Goal: Transaction & Acquisition: Subscribe to service/newsletter

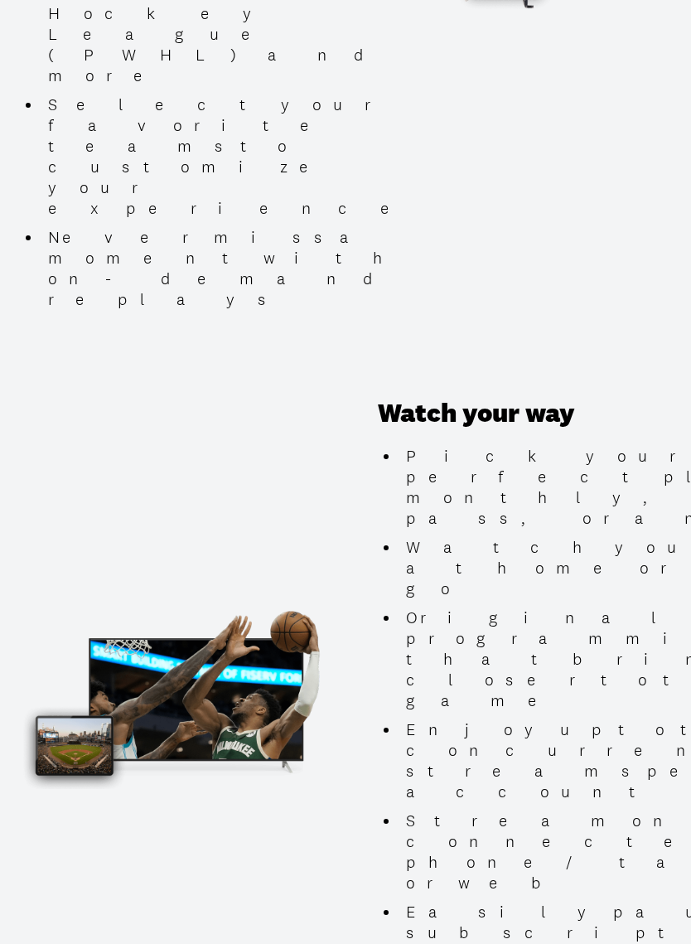
scroll to position [1370, 0]
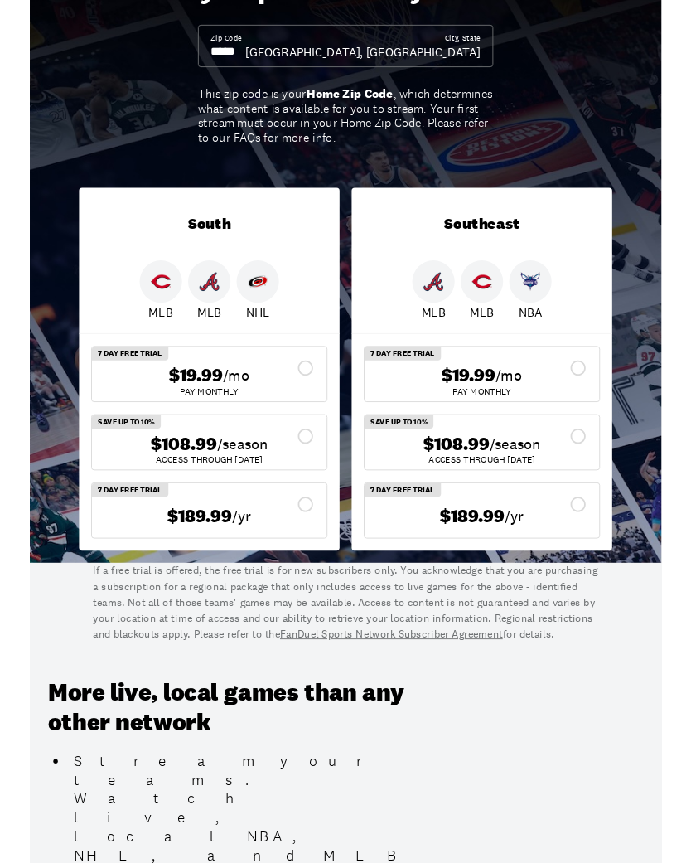
scroll to position [135, 0]
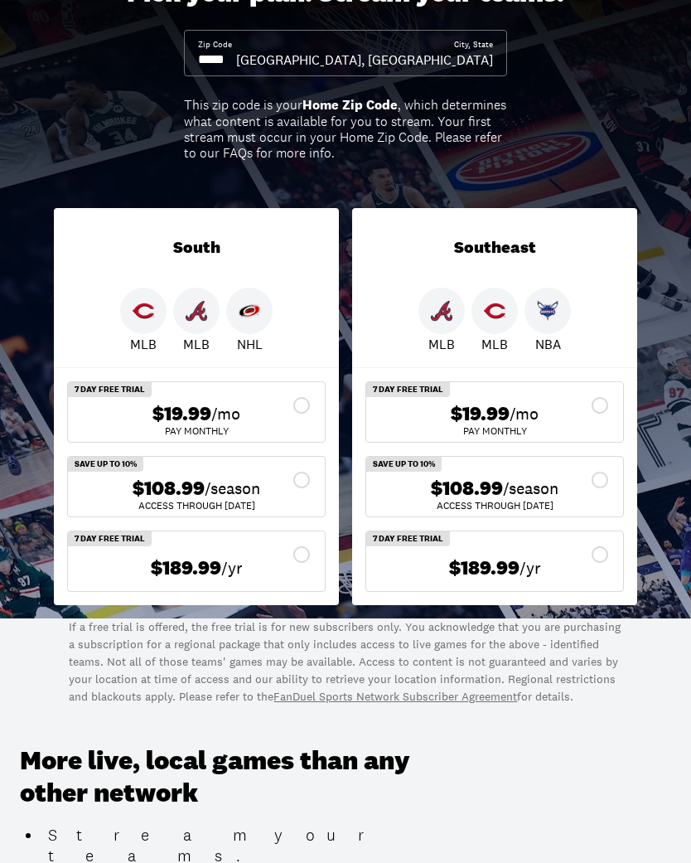
click at [308, 475] on icon at bounding box center [301, 480] width 17 height 17
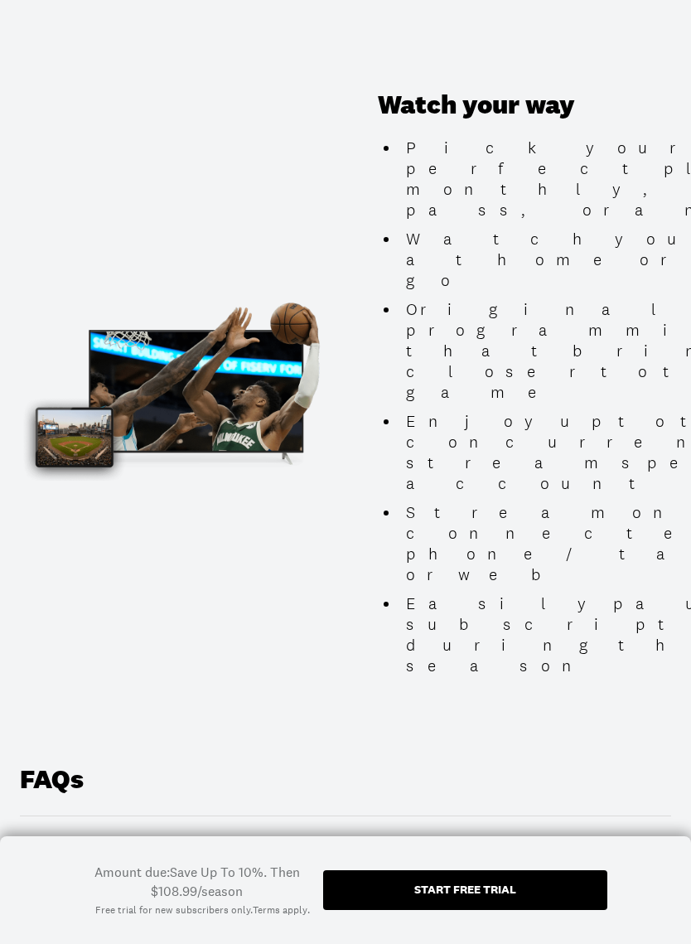
scroll to position [1676, 0]
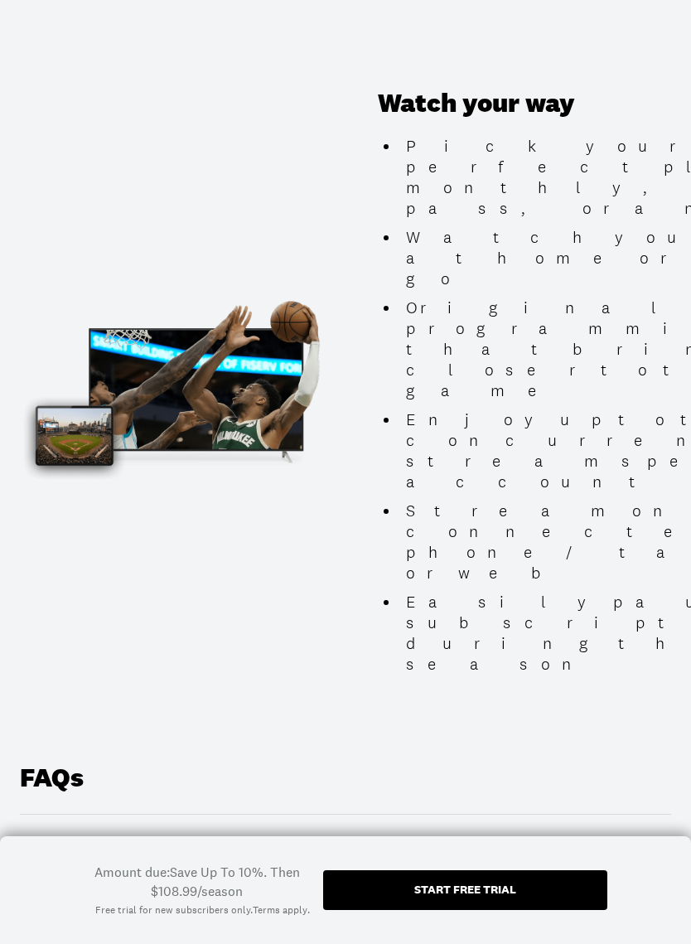
click at [483, 862] on div "Start free trial" at bounding box center [465, 889] width 102 height 12
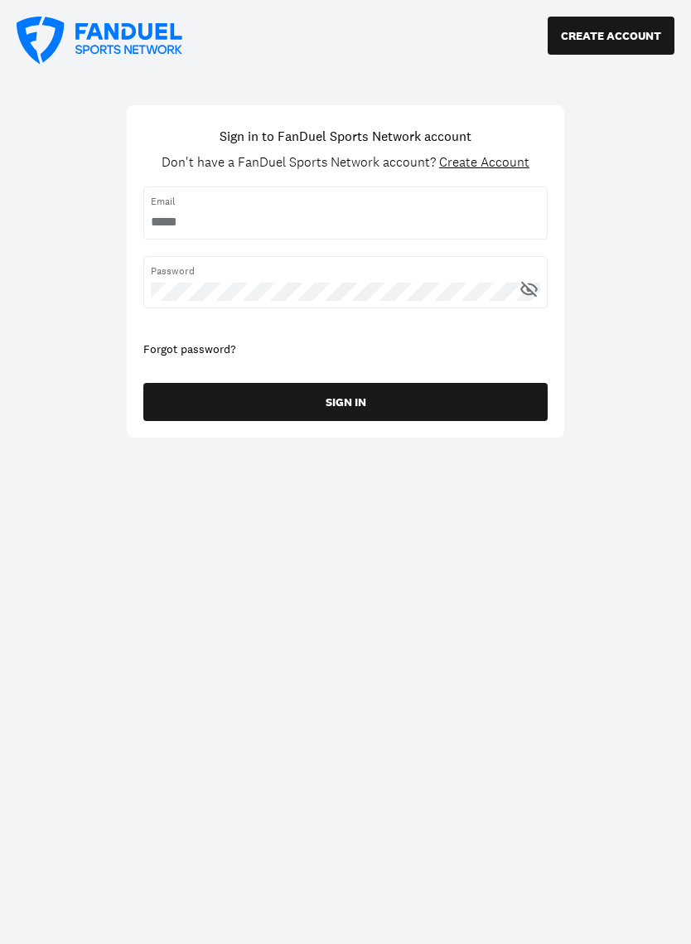
click at [468, 217] on input "username" at bounding box center [345, 222] width 389 height 18
type input "**********"
click at [393, 401] on button "SIGN IN" at bounding box center [345, 402] width 404 height 38
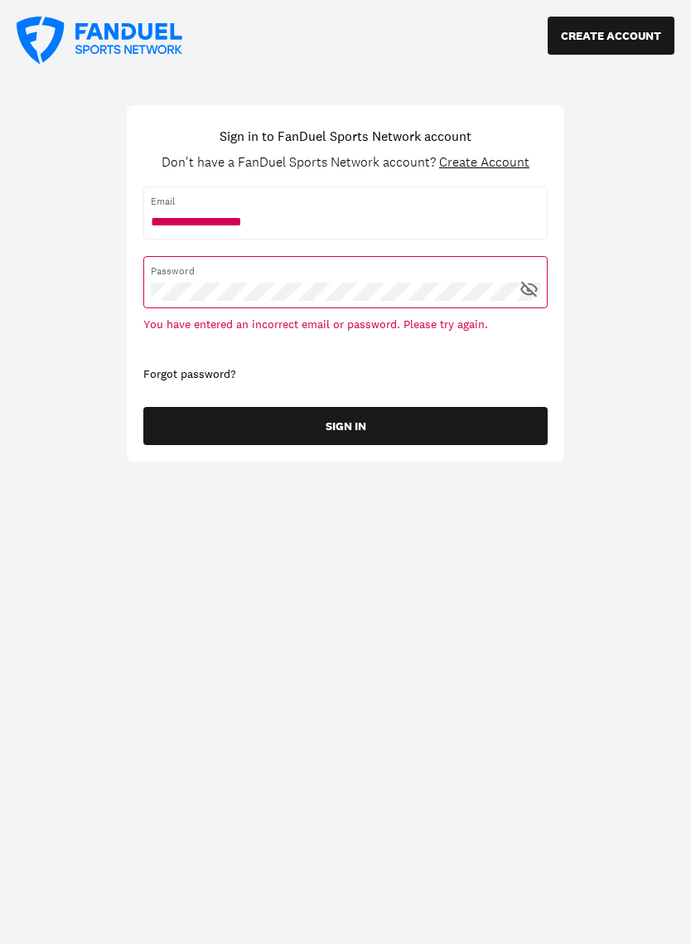
click at [187, 370] on div "Forgot password?" at bounding box center [345, 374] width 404 height 17
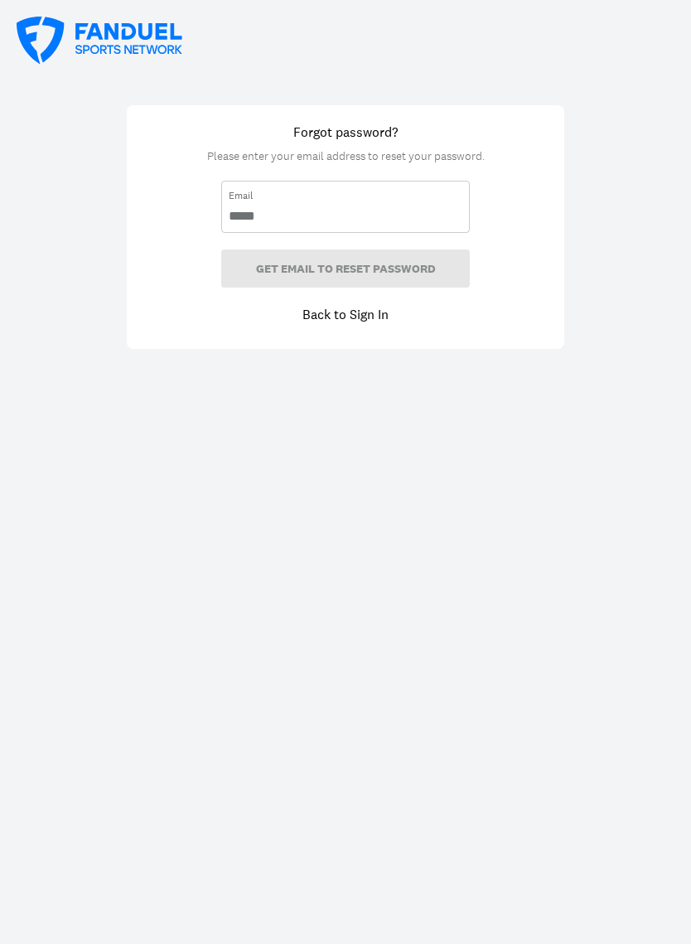
click at [457, 212] on input "email" at bounding box center [346, 216] width 234 height 18
type input "**********"
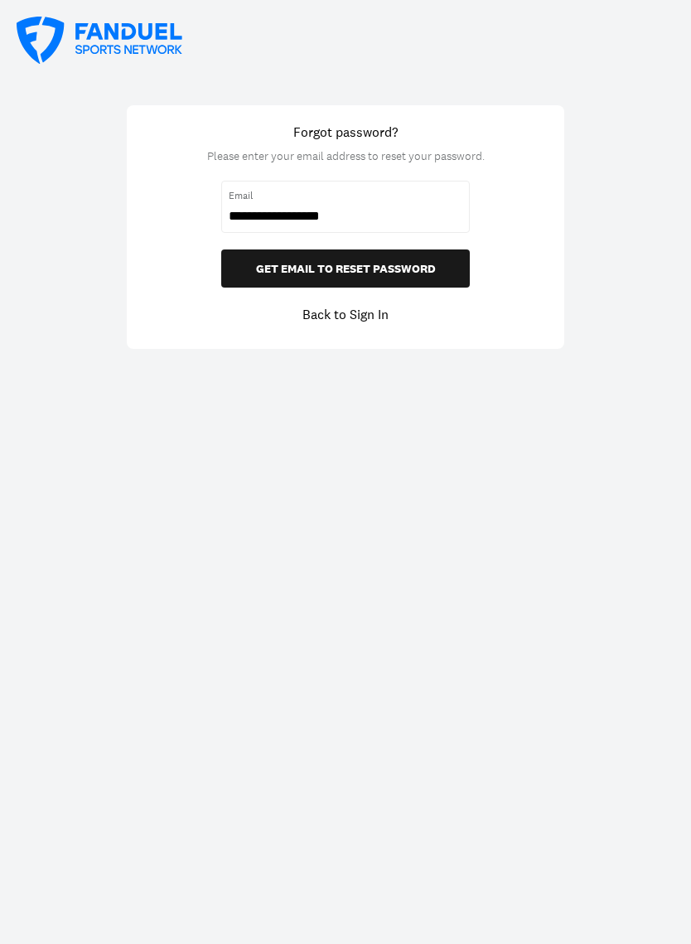
click at [398, 267] on button "GET EMAIL TO RESET PASSWORD" at bounding box center [345, 268] width 249 height 38
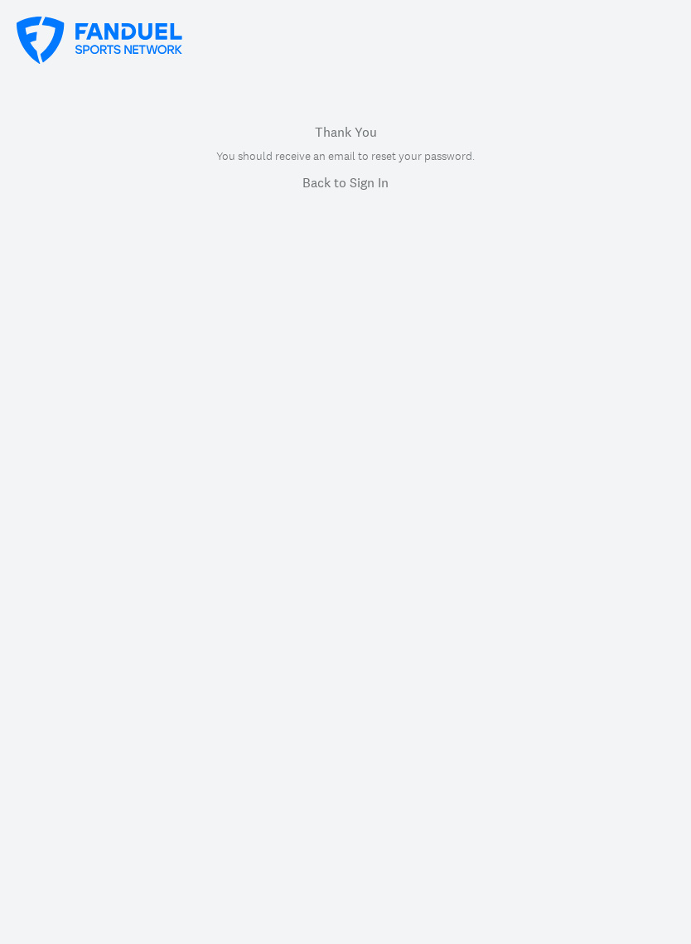
click at [373, 181] on link "Back to Sign In" at bounding box center [345, 182] width 86 height 20
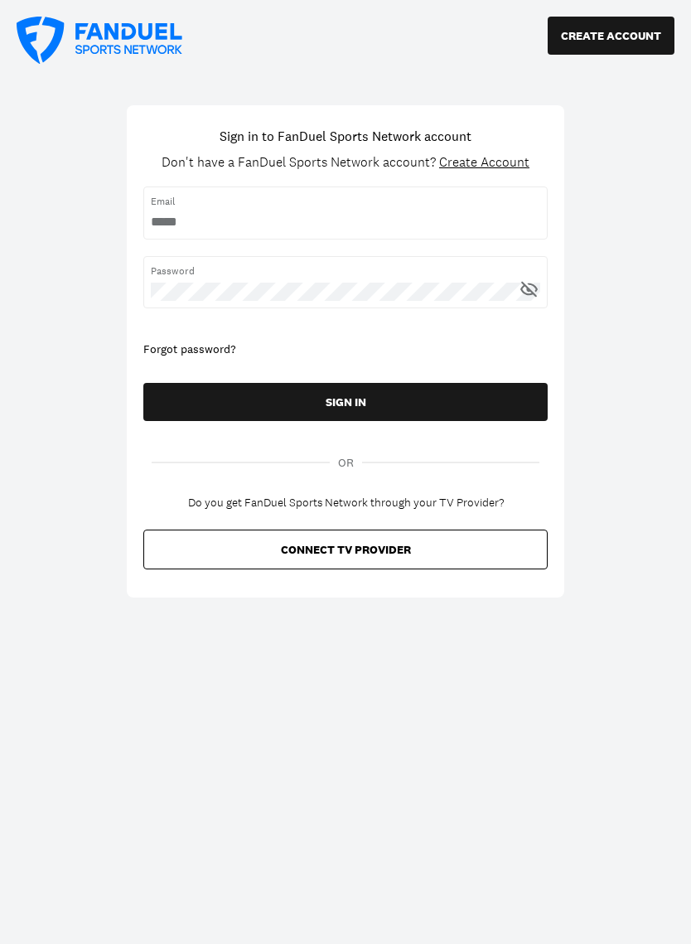
click at [443, 204] on span "Email" at bounding box center [345, 201] width 389 height 15
click at [432, 228] on input "username" at bounding box center [345, 222] width 389 height 18
type input "**********"
click at [248, 394] on button "SIGN IN" at bounding box center [345, 402] width 404 height 38
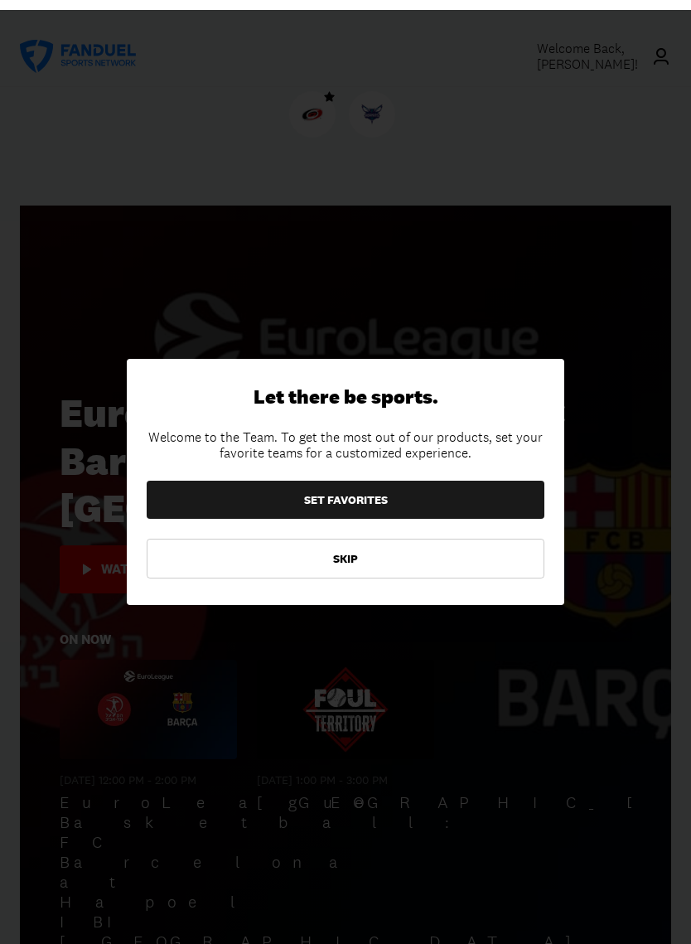
scroll to position [2, 0]
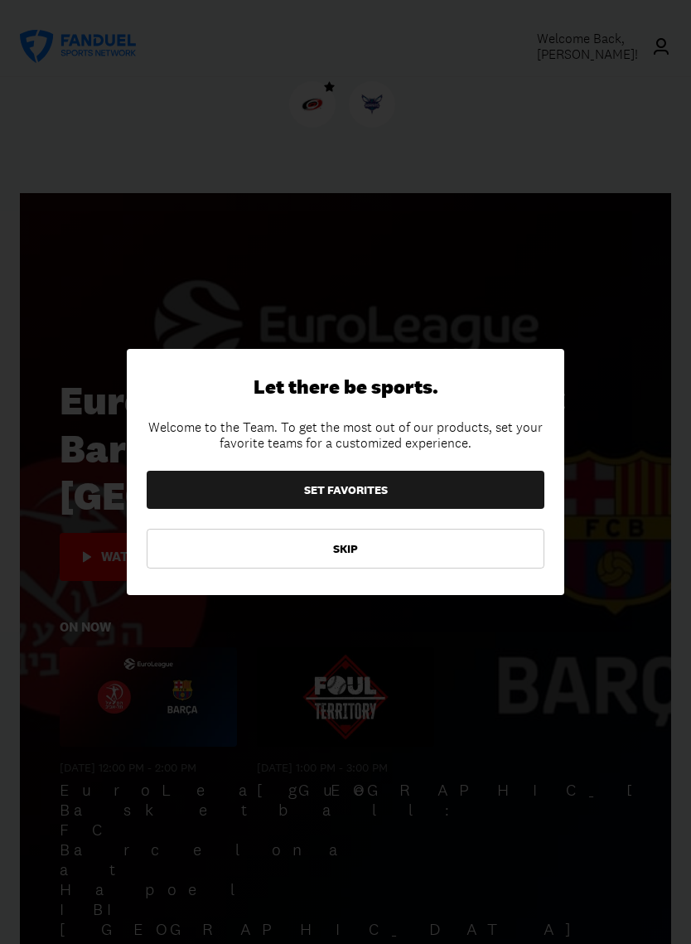
click at [229, 484] on button "SET FAVORITES" at bounding box center [346, 490] width 398 height 38
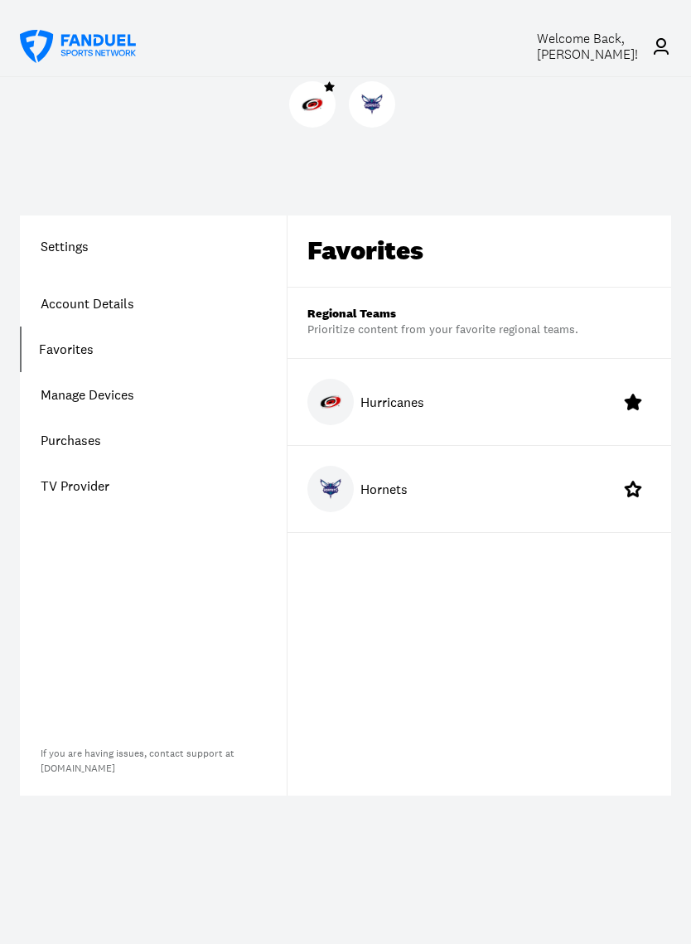
click at [103, 304] on link "Account Details" at bounding box center [153, 304] width 267 height 46
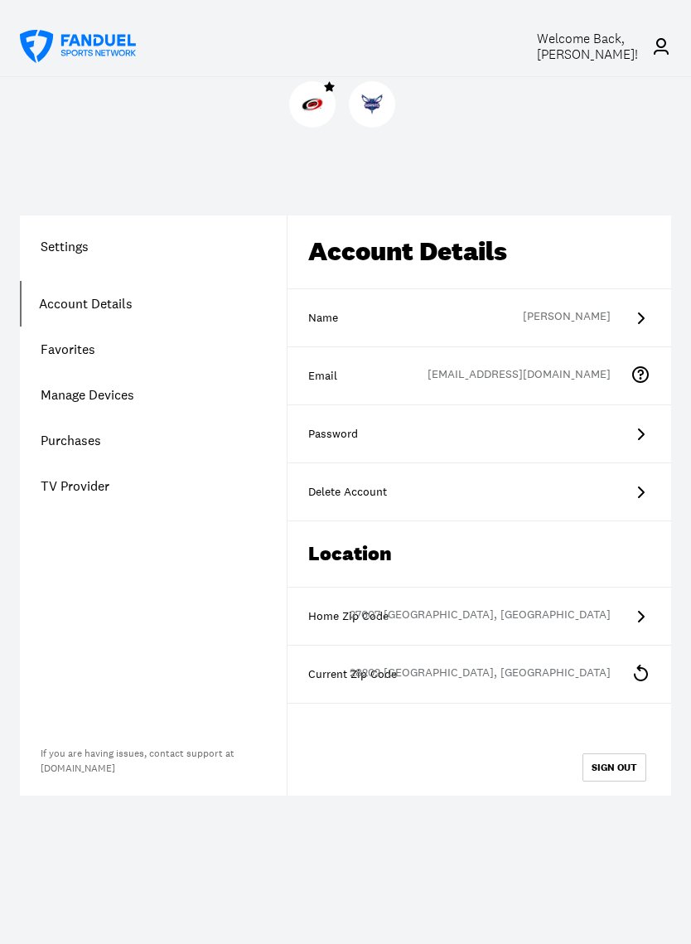
click at [67, 444] on link "Purchases" at bounding box center [153, 441] width 267 height 46
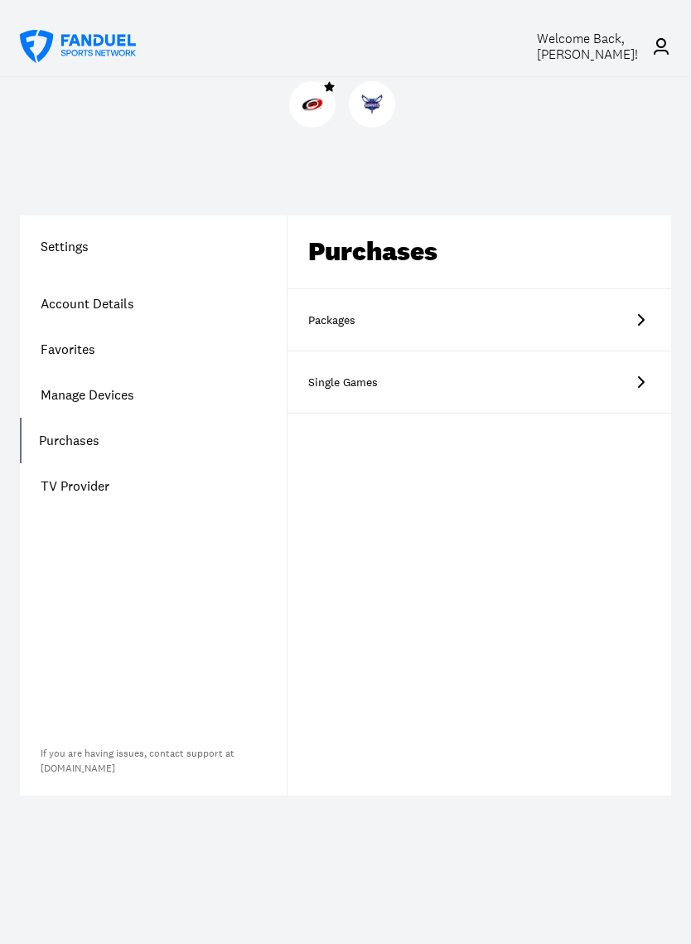
click at [636, 317] on icon at bounding box center [641, 320] width 20 height 20
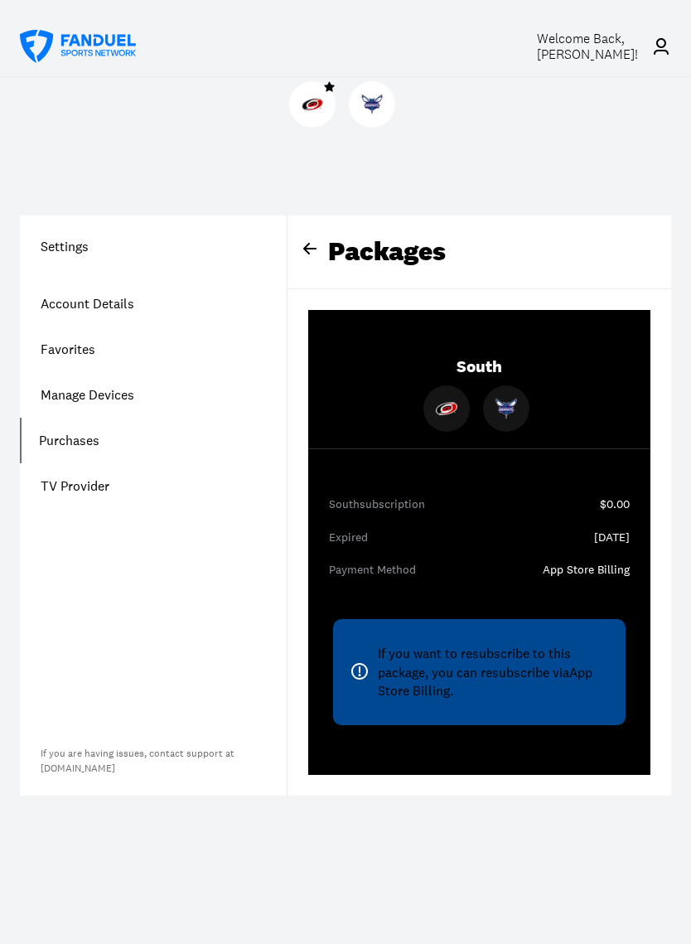
click at [467, 666] on div "If you want to resubscribe to this package, you can resubscribe via App Store B…" at bounding box center [479, 671] width 293 height 105
click at [543, 670] on div "If you want to resubscribe to this package, you can resubscribe via App Store B…" at bounding box center [479, 671] width 293 height 105
click at [71, 434] on link "Purchases" at bounding box center [153, 441] width 267 height 46
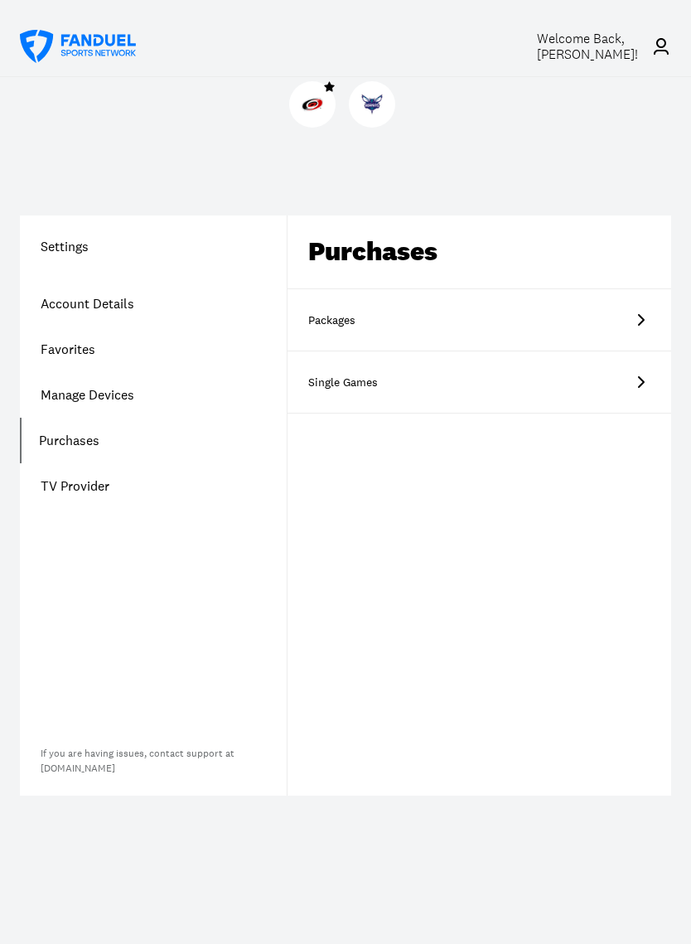
click at [70, 444] on link "Purchases" at bounding box center [153, 441] width 267 height 46
click at [75, 445] on link "Purchases" at bounding box center [153, 441] width 267 height 46
click at [82, 390] on link "Manage Devices" at bounding box center [153, 395] width 267 height 46
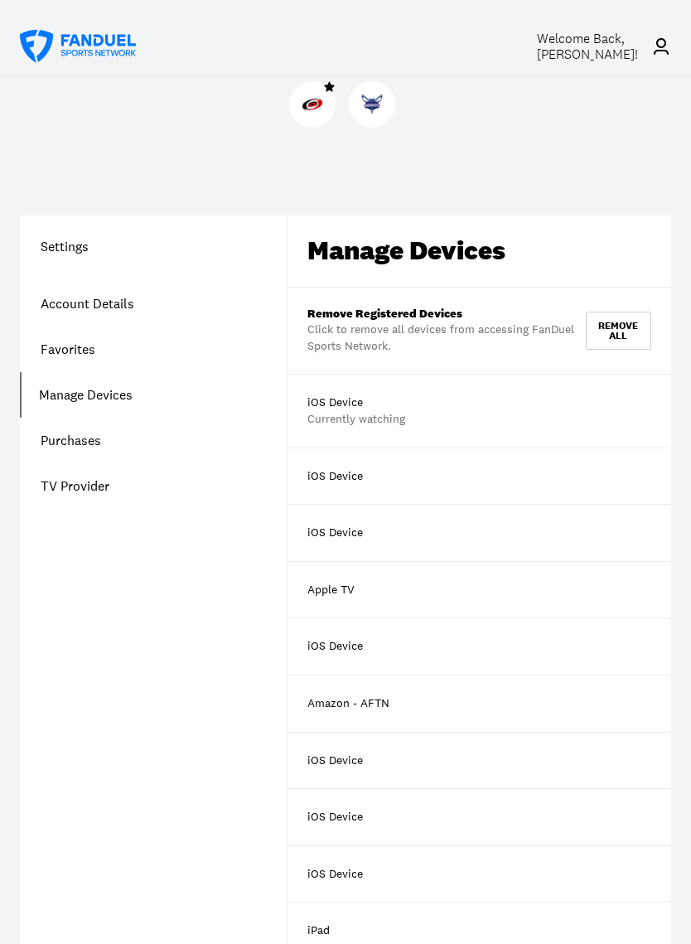
click at [75, 351] on link "Favorites" at bounding box center [153, 350] width 267 height 46
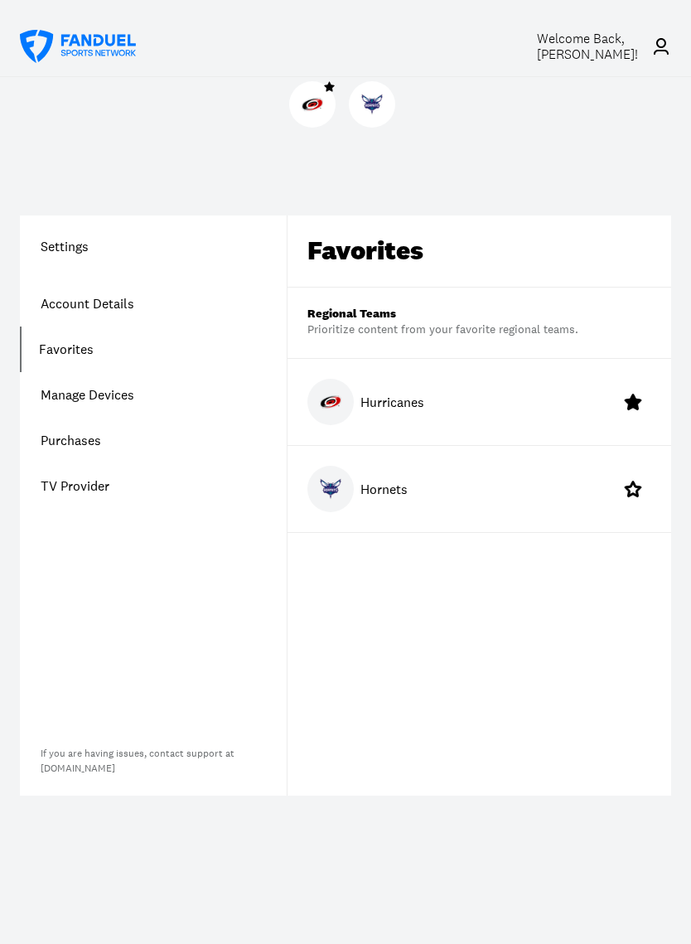
click at [77, 299] on link "Account Details" at bounding box center [153, 304] width 267 height 46
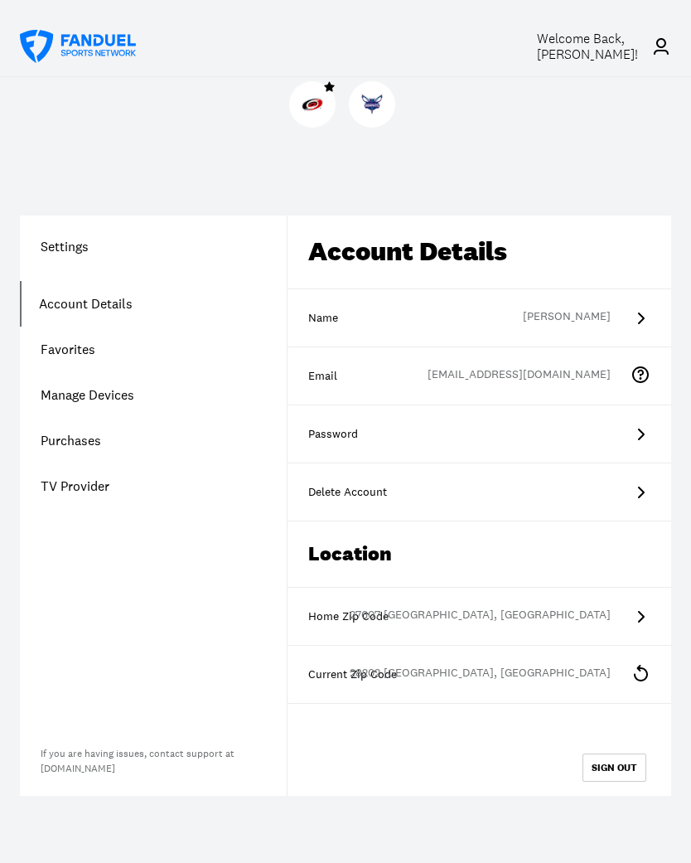
click at [657, 45] on icon at bounding box center [661, 46] width 15 height 17
click at [663, 49] on icon at bounding box center [661, 46] width 20 height 20
click at [80, 447] on link "Purchases" at bounding box center [153, 441] width 267 height 46
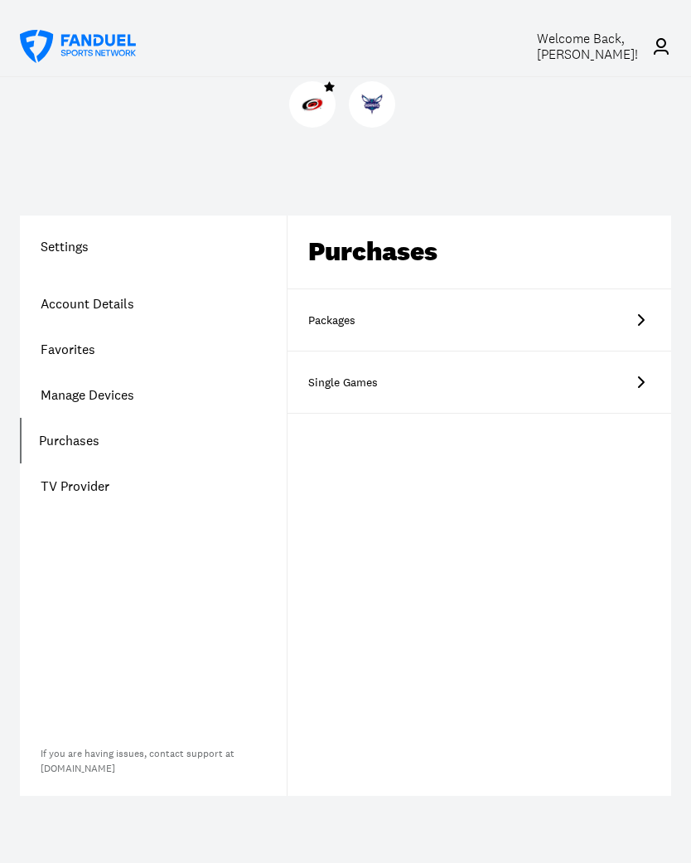
click at [627, 319] on link "Packages" at bounding box center [480, 320] width 384 height 62
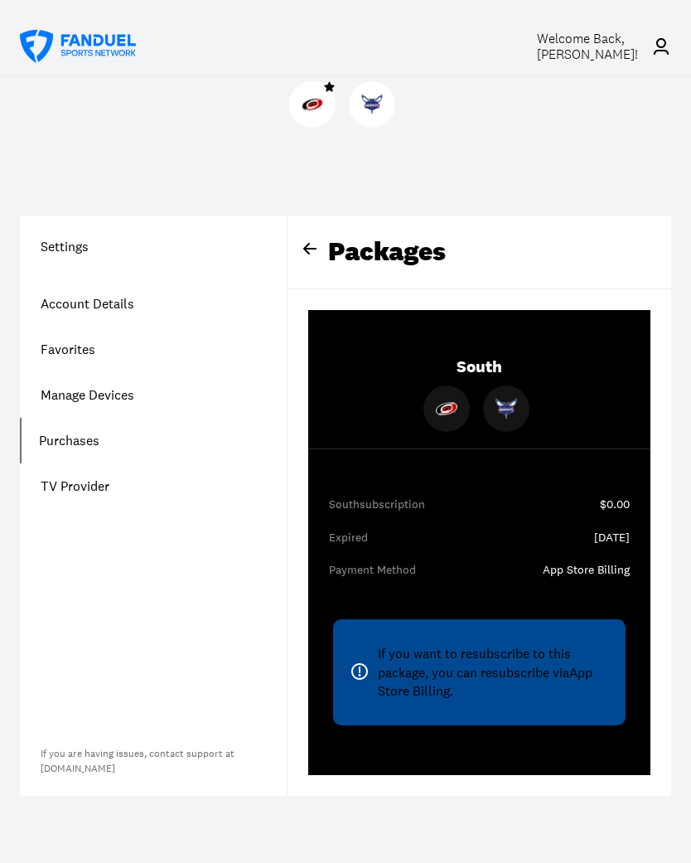
click at [543, 687] on div "If you want to resubscribe to this package, you can resubscribe via App Store B…" at bounding box center [479, 671] width 293 height 105
click at [613, 564] on div "App Store Billing" at bounding box center [586, 570] width 87 height 17
